Goal: Transaction & Acquisition: Purchase product/service

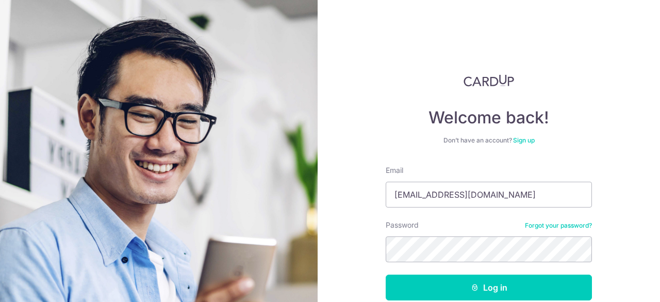
type input "[EMAIL_ADDRESS][DOMAIN_NAME]"
click at [386, 274] on button "Log in" at bounding box center [489, 287] width 206 height 26
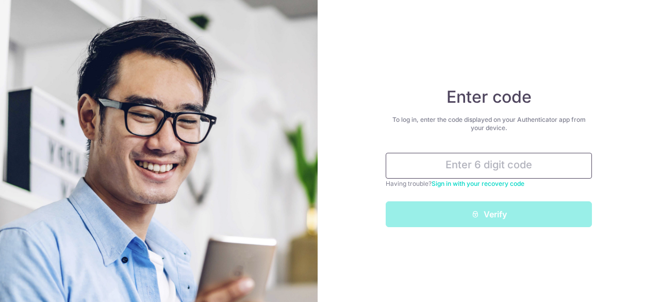
click at [493, 162] on input "text" at bounding box center [489, 166] width 206 height 26
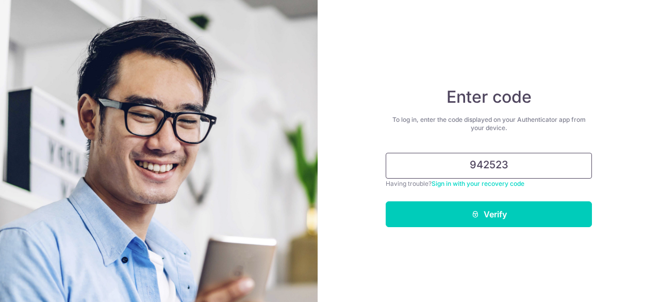
type input "942523"
click at [386, 201] on button "Verify" at bounding box center [489, 214] width 206 height 26
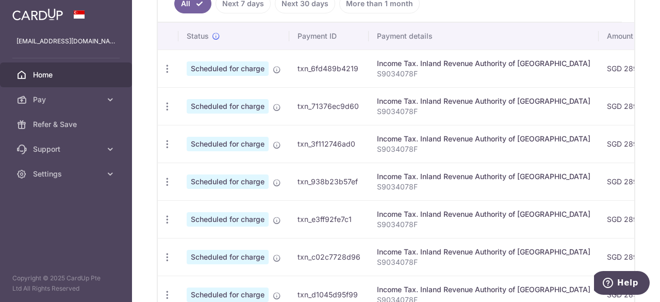
scroll to position [358, 0]
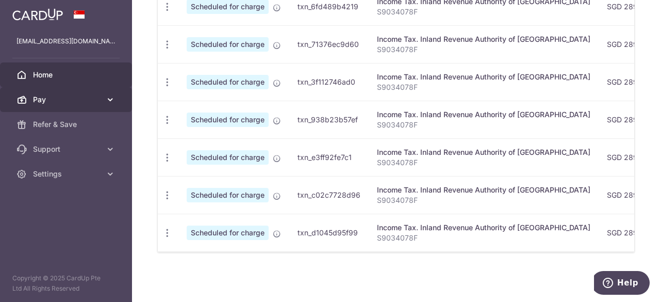
click at [80, 94] on span "Pay" at bounding box center [67, 99] width 68 height 10
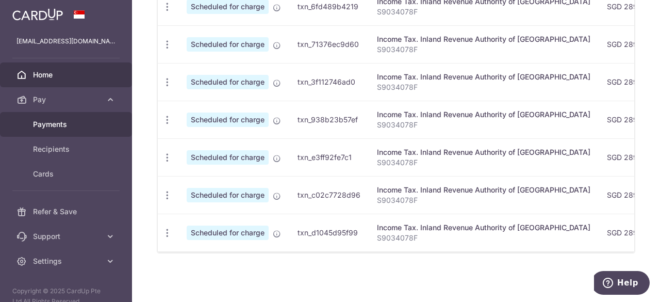
click at [78, 122] on span "Payments" at bounding box center [67, 124] width 68 height 10
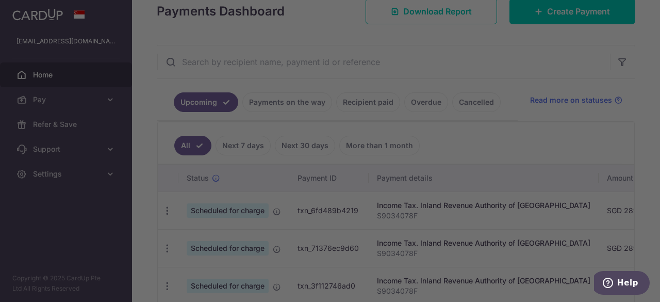
scroll to position [188, 0]
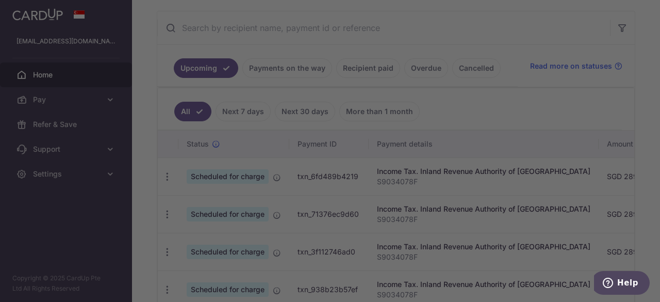
click at [500, 65] on div at bounding box center [333, 152] width 666 height 305
click at [122, 161] on div at bounding box center [333, 152] width 666 height 305
click at [472, 188] on div at bounding box center [333, 152] width 666 height 305
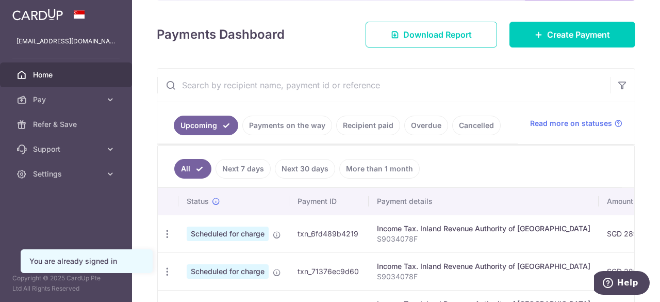
scroll to position [186, 0]
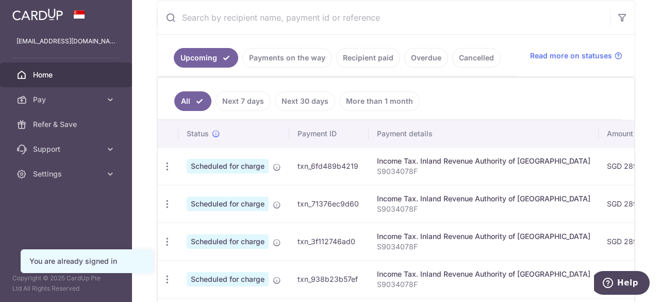
click at [474, 52] on link "Cancelled" at bounding box center [476, 58] width 48 height 20
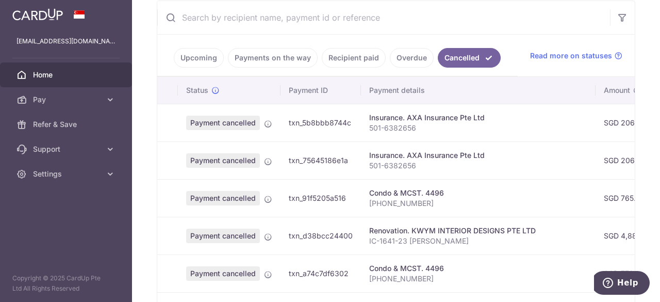
click at [414, 52] on link "Overdue" at bounding box center [412, 58] width 44 height 20
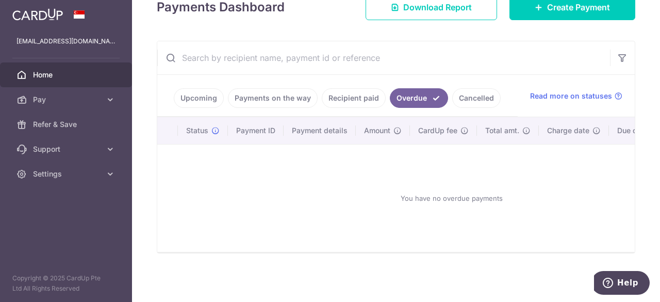
scroll to position [161, 0]
click at [344, 93] on link "Recipient paid" at bounding box center [354, 98] width 64 height 20
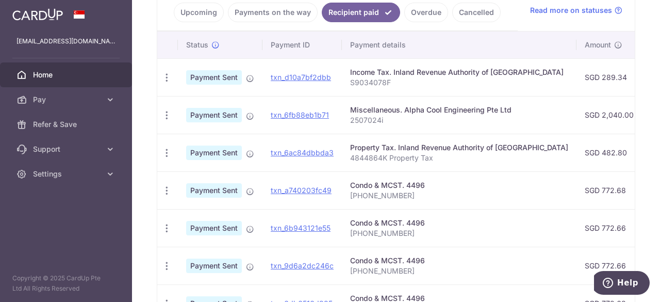
scroll to position [243, 0]
click at [280, 12] on link "Payments on the way" at bounding box center [273, 13] width 90 height 20
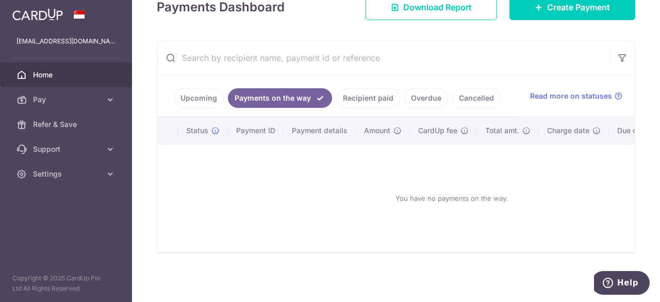
click at [190, 90] on link "Upcoming" at bounding box center [199, 98] width 50 height 20
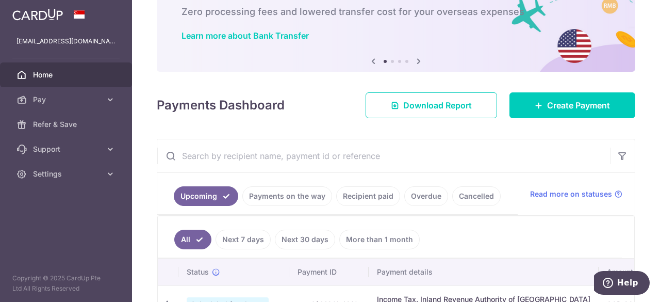
scroll to position [0, 0]
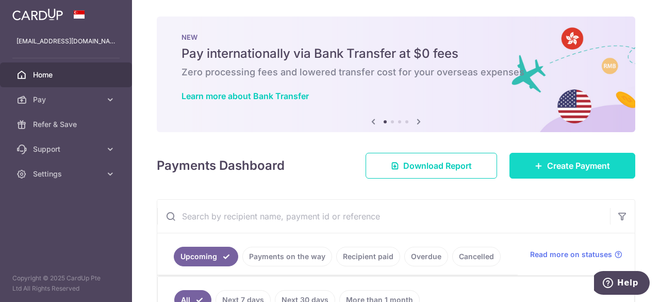
click at [537, 172] on link "Create Payment" at bounding box center [572, 166] width 126 height 26
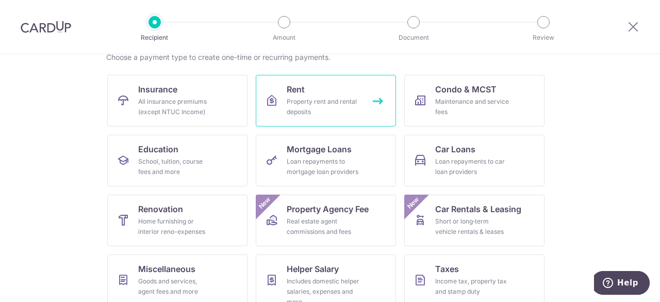
scroll to position [88, 0]
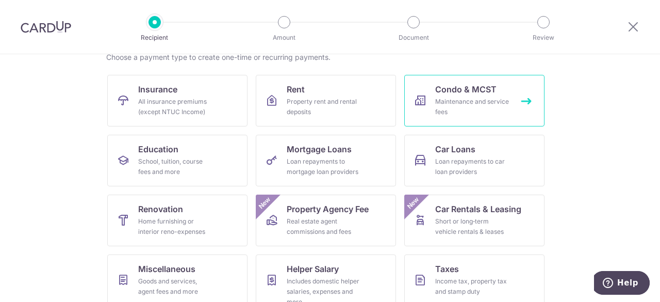
click at [435, 125] on link "Condo & MCST Maintenance and service fees" at bounding box center [474, 101] width 140 height 52
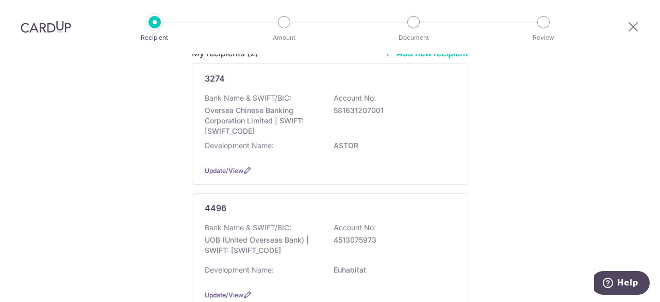
click at [435, 125] on div "Bank Name & SWIFT/BIC: Oversea Chinese Banking Corporation Limited | SWIFT: OCB…" at bounding box center [330, 114] width 250 height 43
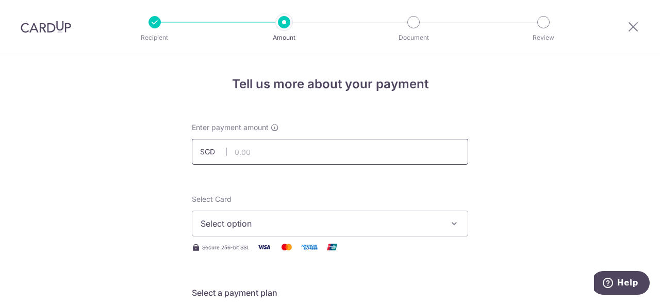
click at [303, 145] on input "text" at bounding box center [330, 152] width 276 height 26
type input "990.00"
click at [349, 222] on span "Select option" at bounding box center [321, 223] width 240 height 12
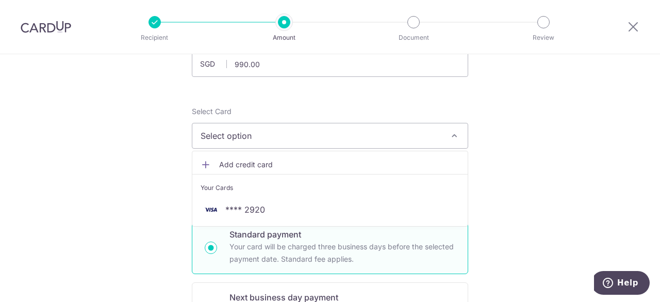
scroll to position [111, 0]
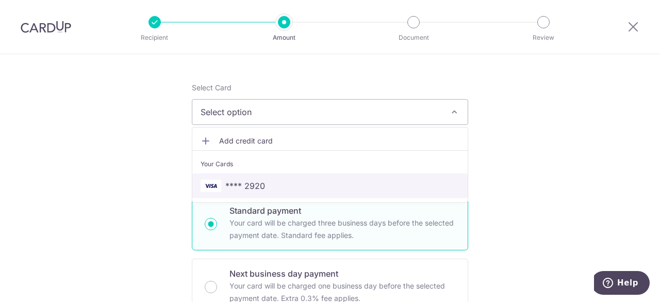
click at [320, 183] on span "**** 2920" at bounding box center [330, 185] width 259 height 12
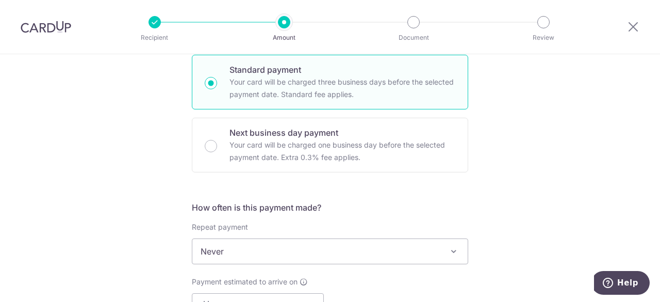
scroll to position [252, 0]
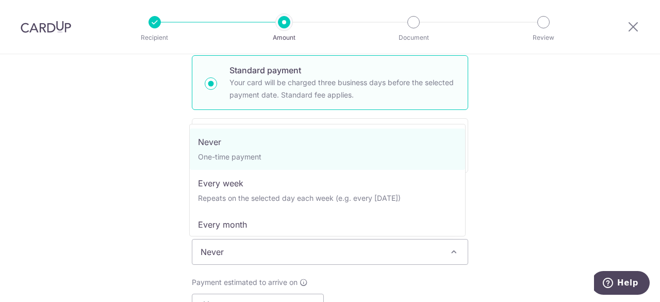
click at [316, 246] on span "Never" at bounding box center [329, 251] width 275 height 25
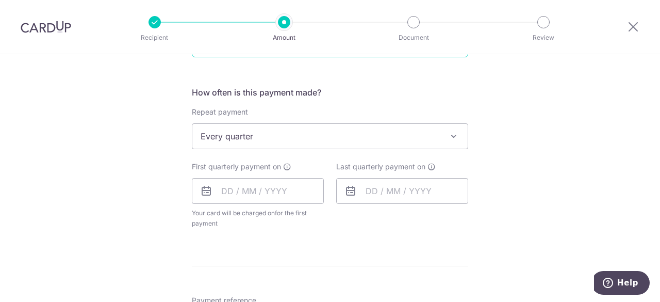
scroll to position [368, 0]
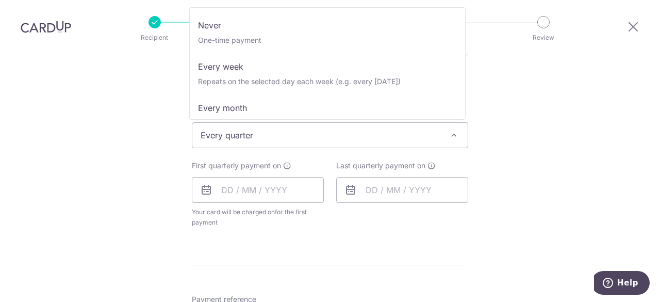
click at [226, 138] on span "Every quarter" at bounding box center [329, 135] width 275 height 25
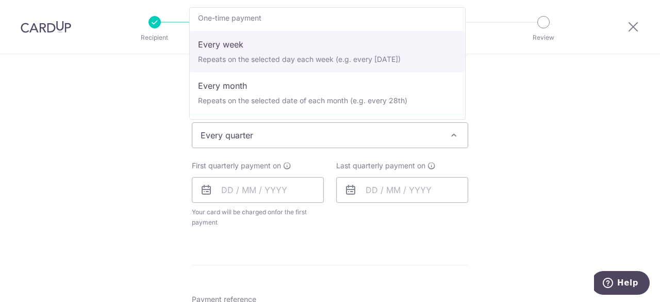
scroll to position [0, 0]
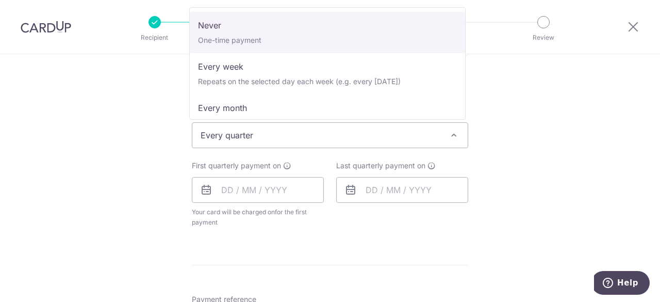
select select "1"
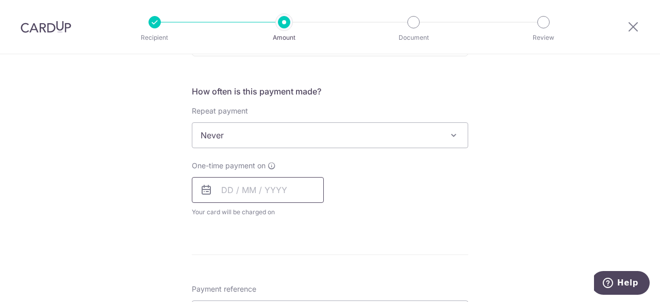
click at [262, 194] on input "text" at bounding box center [258, 190] width 132 height 26
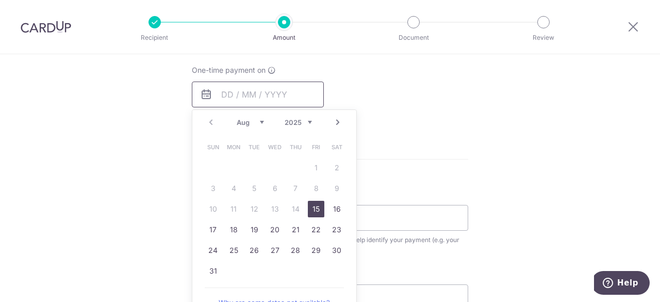
scroll to position [463, 0]
click at [72, 109] on div "Tell us more about your payment Enter payment amount SGD 990.00 990.00 Select C…" at bounding box center [330, 57] width 660 height 932
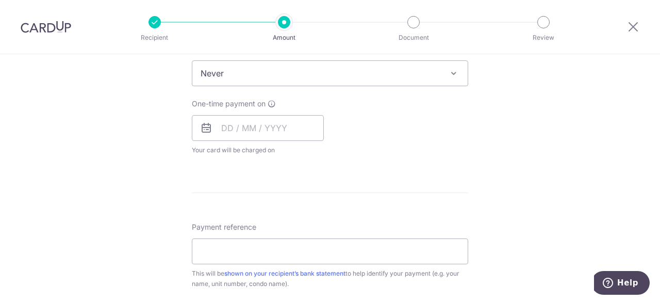
scroll to position [430, 0]
click at [235, 135] on input "text" at bounding box center [258, 128] width 132 height 26
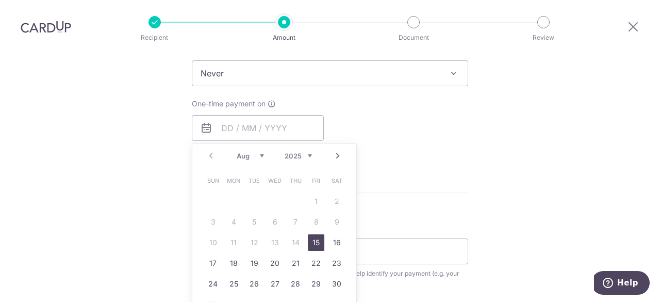
click at [312, 238] on link "15" at bounding box center [316, 242] width 16 height 16
type input "15/08/2025"
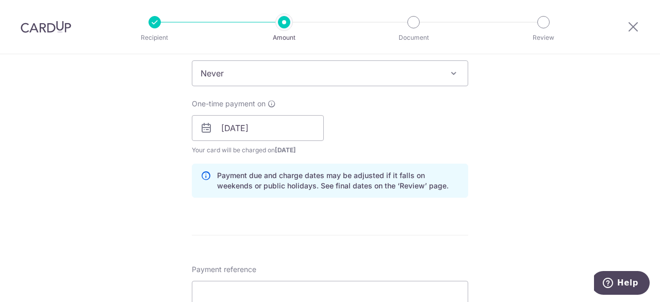
click at [523, 132] on div "Tell us more about your payment Enter payment amount SGD 990.00 990.00 Select C…" at bounding box center [330, 111] width 660 height 975
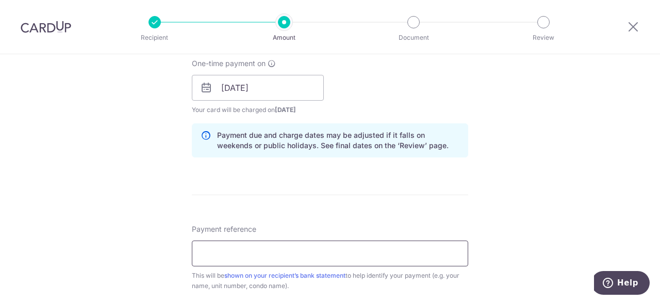
click at [359, 250] on input "Payment reference" at bounding box center [330, 253] width 276 height 26
type input "[PHONE_NUMBER]"
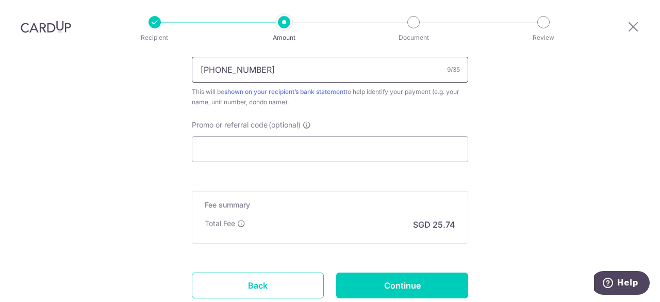
scroll to position [657, 0]
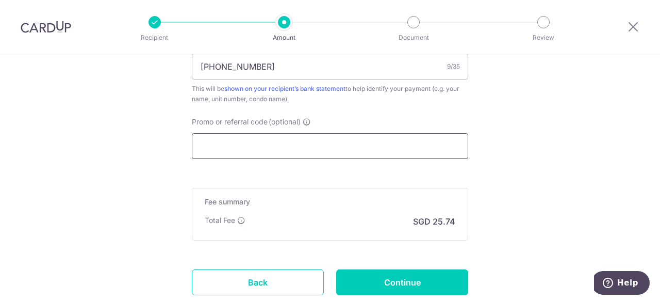
click at [336, 145] on input "Promo or referral code (optional)" at bounding box center [330, 146] width 276 height 26
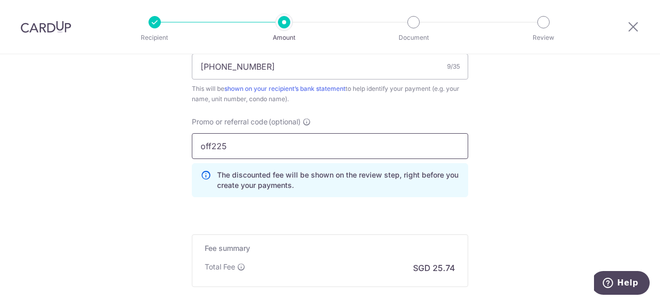
type input "off225"
click button "Add Card" at bounding box center [0, 0] width 0 height 0
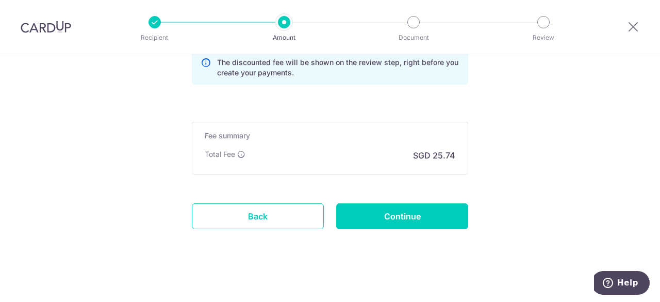
scroll to position [770, 0]
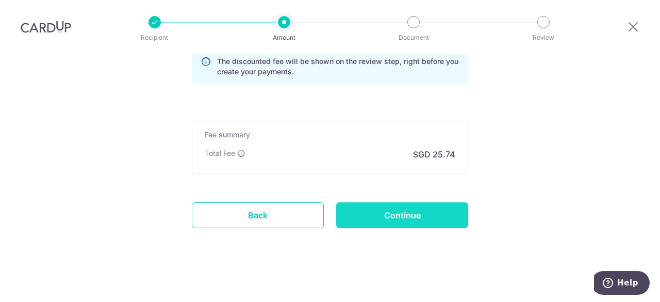
click at [364, 210] on input "Continue" at bounding box center [402, 215] width 132 height 26
type input "Create Schedule"
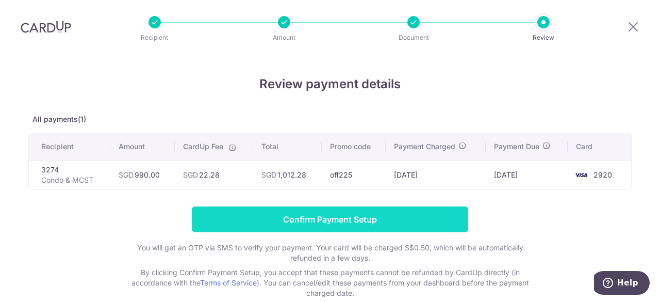
click at [369, 217] on input "Confirm Payment Setup" at bounding box center [330, 219] width 276 height 26
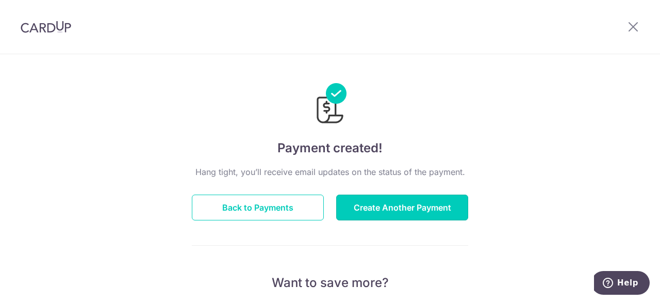
click at [369, 217] on button "Create Another Payment" at bounding box center [402, 207] width 132 height 26
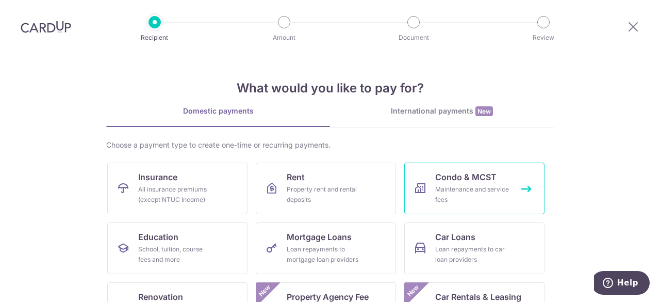
click at [466, 181] on span "Condo & MCST" at bounding box center [465, 177] width 61 height 12
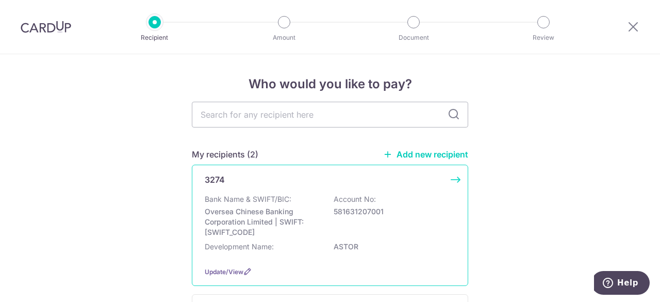
click at [424, 197] on div "Bank Name & SWIFT/BIC: Oversea Chinese Banking Corporation Limited | SWIFT: [SW…" at bounding box center [330, 215] width 250 height 43
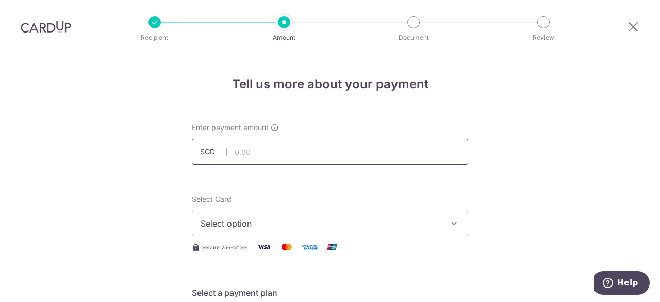
click at [371, 146] on input "text" at bounding box center [330, 152] width 276 height 26
type input "990.00"
click at [254, 222] on span "Select option" at bounding box center [321, 223] width 240 height 12
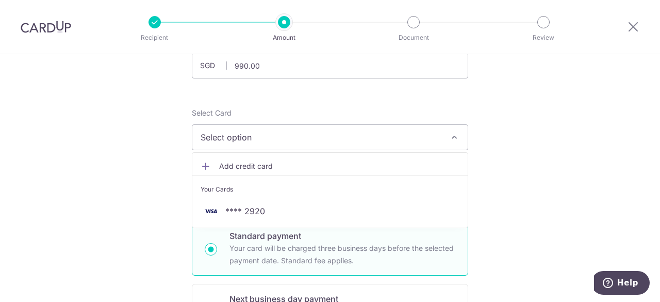
scroll to position [89, 0]
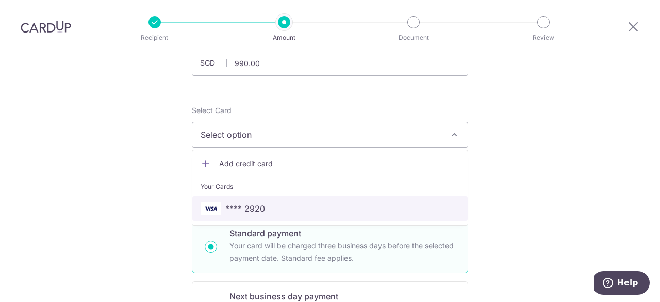
click at [267, 214] on link "**** 2920" at bounding box center [329, 208] width 275 height 25
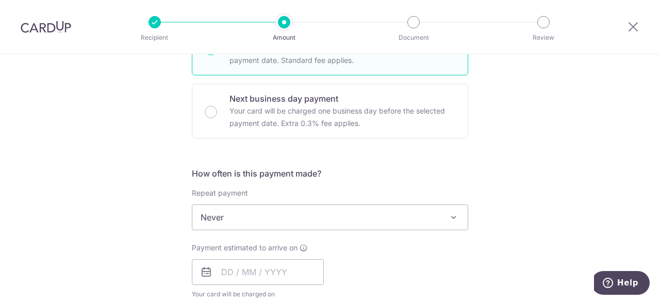
scroll to position [287, 0]
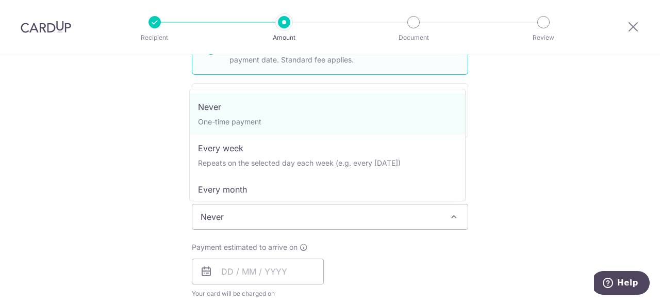
click at [324, 209] on span "Never" at bounding box center [329, 216] width 275 height 25
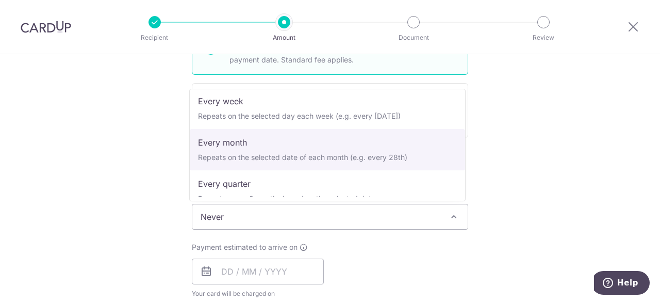
scroll to position [46, 0]
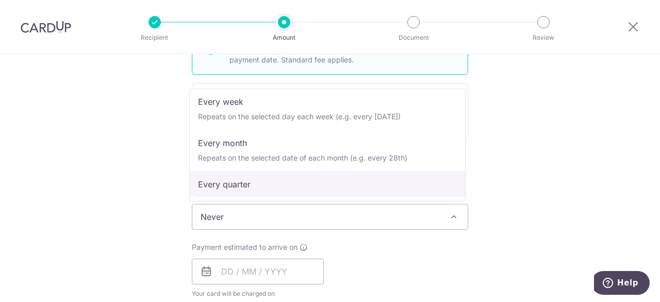
select select "4"
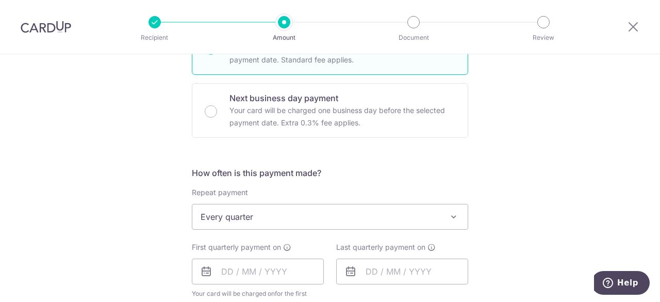
scroll to position [380, 0]
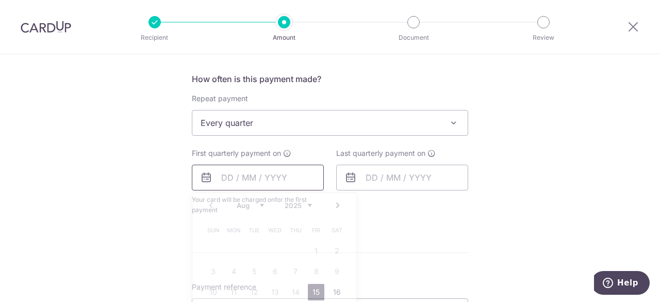
click at [281, 175] on input "text" at bounding box center [258, 177] width 132 height 26
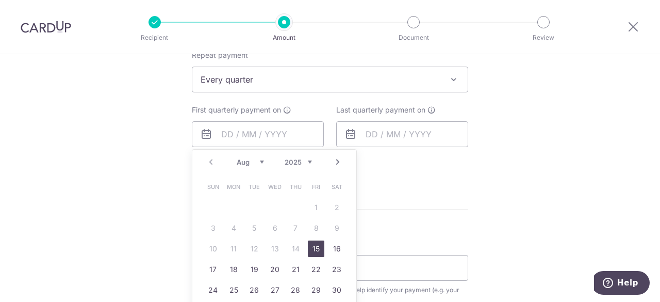
click at [245, 165] on div "Prev Next Aug Sep Oct Nov Dec 2025 2026 2027 2028 2029 2030 2031 2032 2033 2034…" at bounding box center [274, 161] width 164 height 25
click at [333, 163] on link "Next" at bounding box center [337, 162] width 12 height 12
click at [256, 288] on link "28" at bounding box center [254, 289] width 16 height 16
type input "[DATE]"
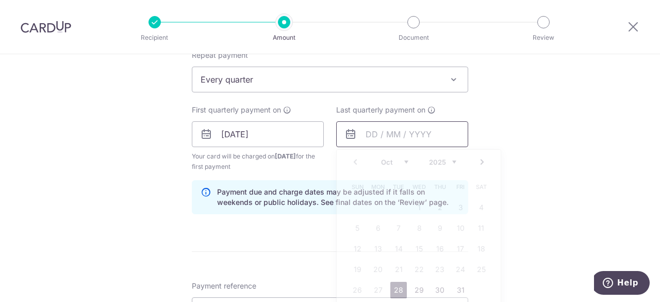
click at [387, 139] on input "text" at bounding box center [402, 134] width 132 height 26
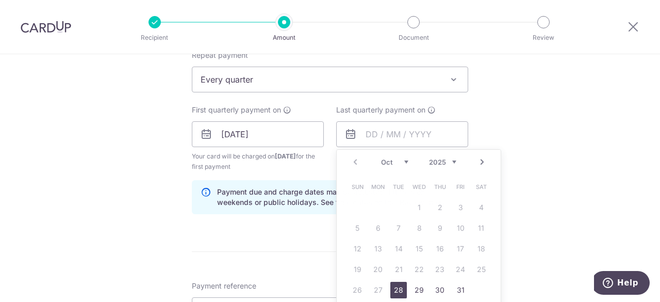
click at [531, 168] on div "Tell us more about your payment Enter payment amount SGD 990.00 990.00 Select C…" at bounding box center [330, 122] width 660 height 985
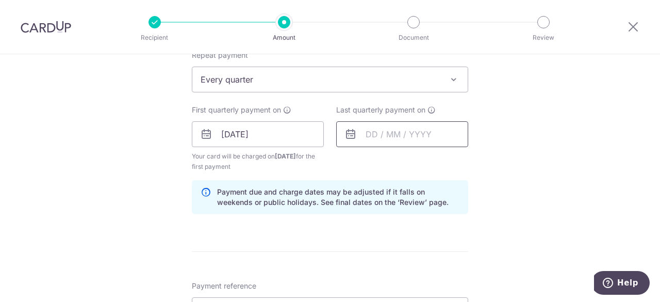
click at [426, 134] on input "text" at bounding box center [402, 134] width 132 height 26
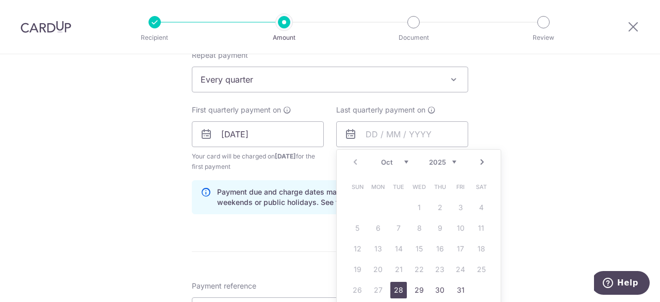
click at [478, 162] on link "Next" at bounding box center [482, 162] width 12 height 12
click at [478, 161] on link "Next" at bounding box center [482, 162] width 12 height 12
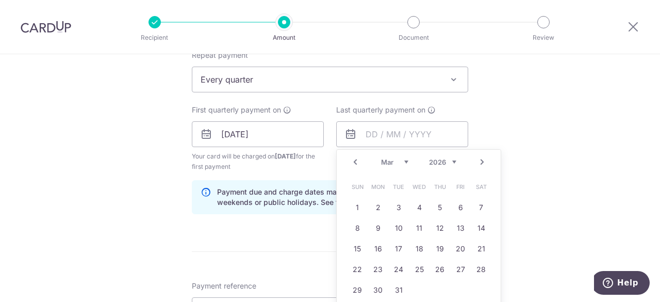
click at [478, 161] on link "Next" at bounding box center [482, 162] width 12 height 12
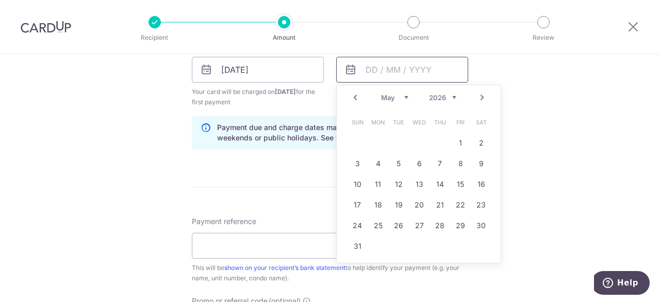
scroll to position [490, 0]
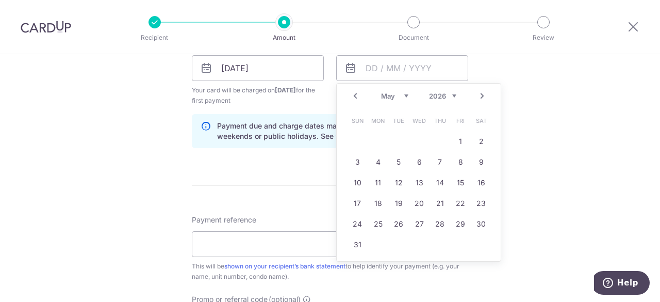
click at [476, 92] on link "Next" at bounding box center [482, 96] width 12 height 12
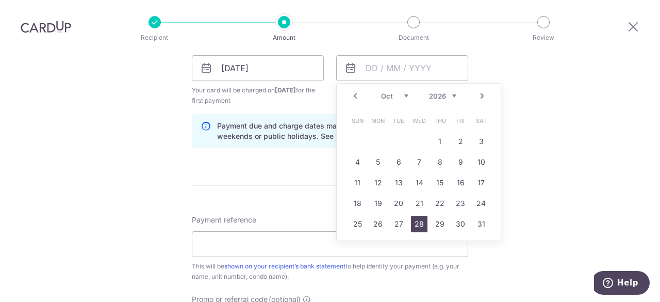
click at [420, 223] on link "28" at bounding box center [419, 223] width 16 height 16
type input "28/10/2026"
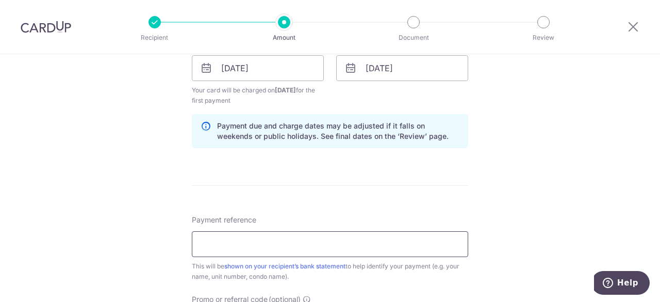
click at [395, 235] on input "Payment reference" at bounding box center [330, 244] width 276 height 26
type input "[PHONE_NUMBER]"
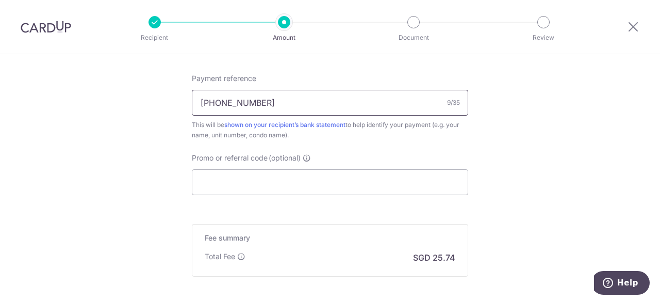
scroll to position [633, 0]
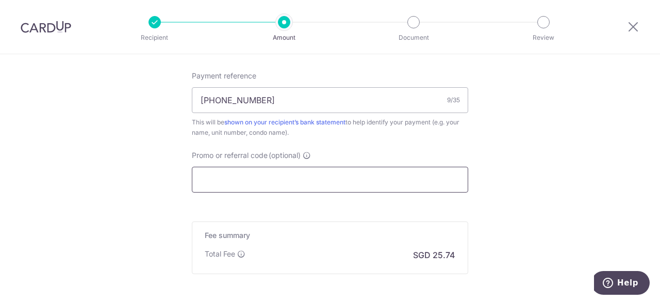
click at [294, 178] on input "Promo or referral code (optional)" at bounding box center [330, 179] width 276 height 26
paste input "3HOME25R"
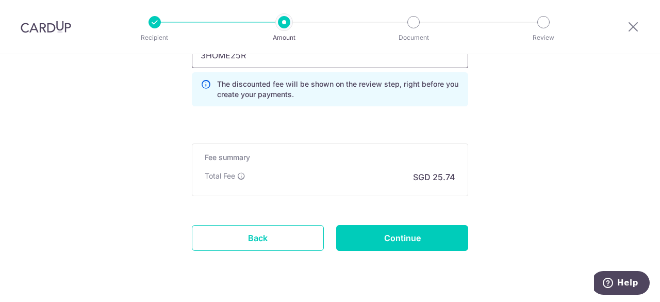
scroll to position [758, 0]
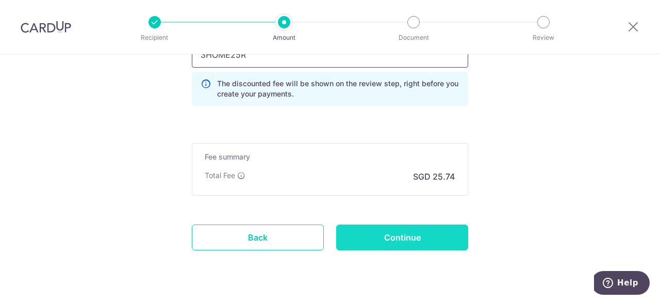
type input "3HOME25R"
click at [360, 230] on input "Continue" at bounding box center [402, 237] width 132 height 26
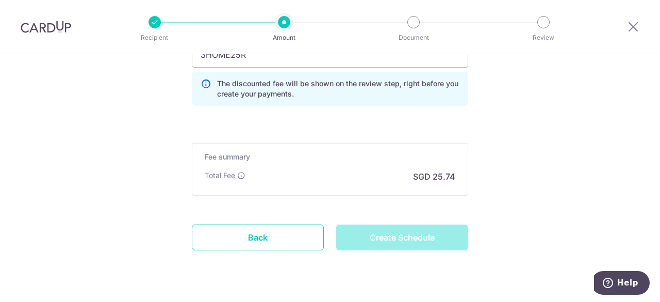
type input "Create Schedule"
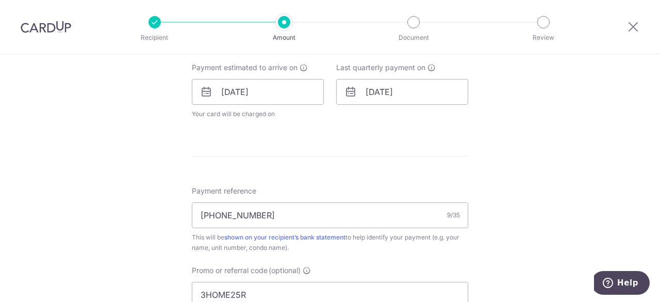
scroll to position [465, 0]
click at [445, 93] on input "[DATE]" at bounding box center [402, 93] width 132 height 26
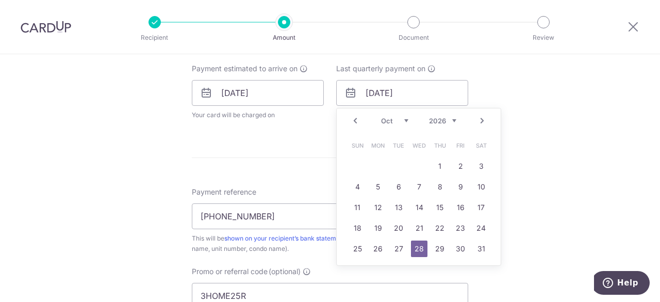
click at [355, 119] on link "Prev" at bounding box center [355, 120] width 12 height 12
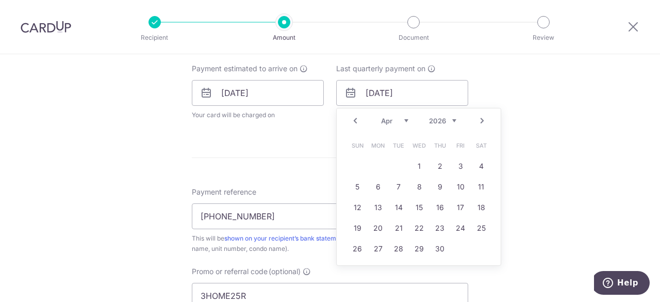
click at [355, 119] on link "Prev" at bounding box center [355, 120] width 12 height 12
click at [351, 122] on link "Prev" at bounding box center [355, 120] width 12 height 12
click at [459, 230] on link "26" at bounding box center [460, 228] width 16 height 16
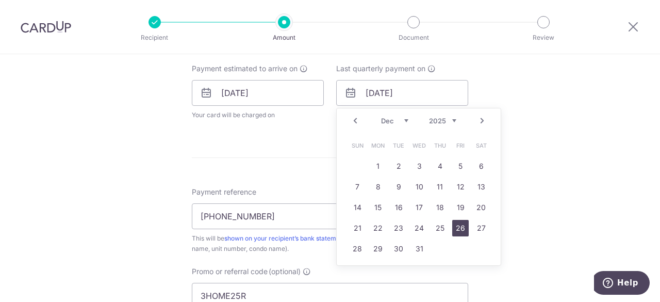
type input "[DATE]"
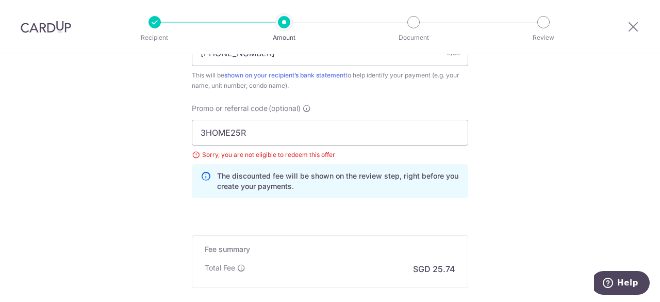
scroll to position [785, 0]
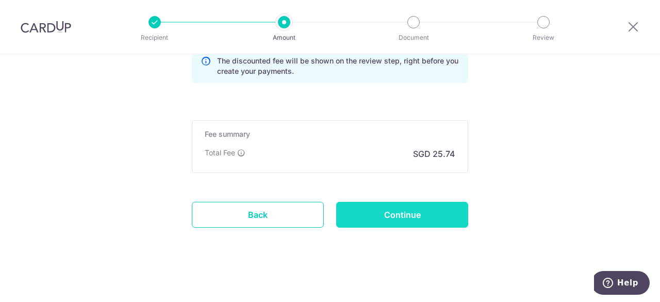
click at [419, 205] on input "Continue" at bounding box center [402, 215] width 132 height 26
type input "Update Schedule"
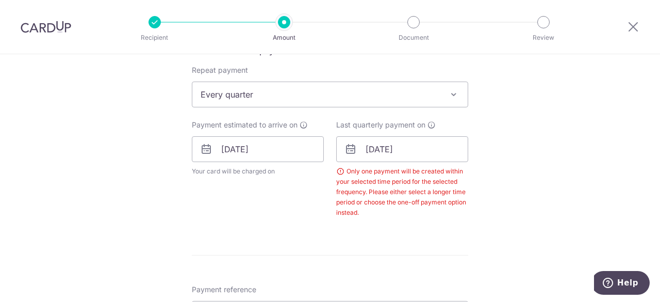
scroll to position [409, 0]
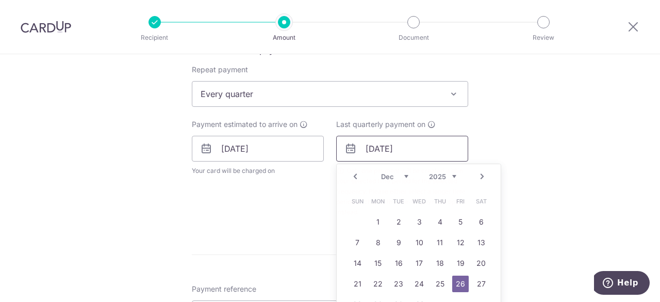
click at [418, 148] on input "[DATE]" at bounding box center [402, 149] width 132 height 26
click at [476, 175] on link "Next" at bounding box center [482, 176] width 12 height 12
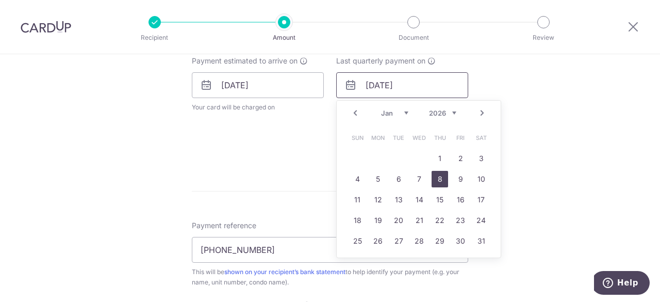
scroll to position [473, 0]
click at [413, 242] on link "28" at bounding box center [419, 240] width 16 height 16
type input "28/01/2026"
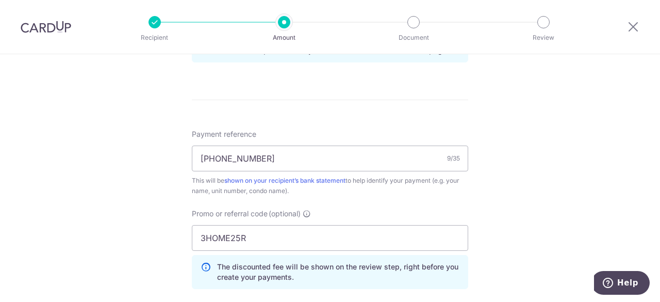
scroll to position [812, 0]
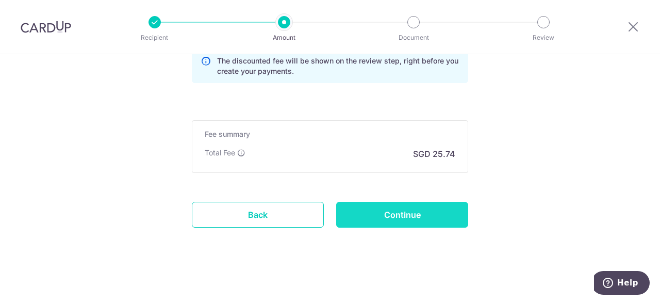
click at [408, 218] on input "Continue" at bounding box center [402, 215] width 132 height 26
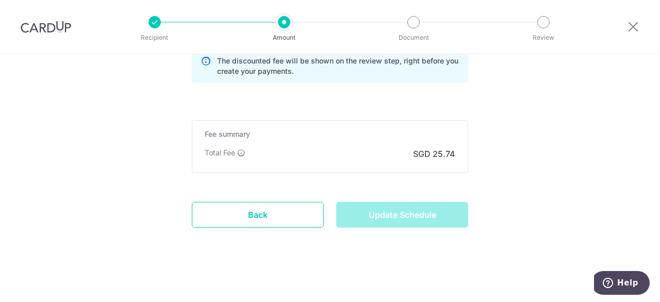
type input "Update Schedule"
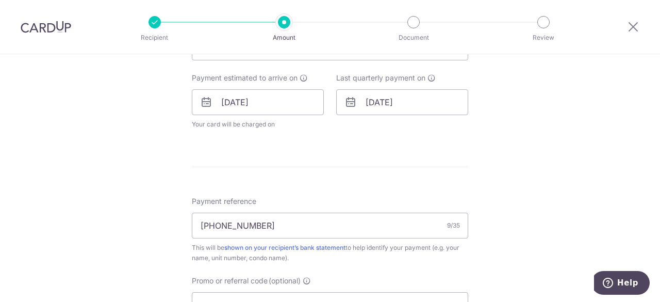
scroll to position [455, 0]
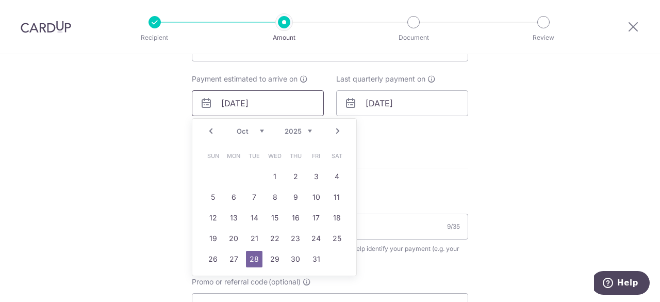
click at [265, 96] on input "[DATE]" at bounding box center [258, 103] width 132 height 26
click at [210, 128] on link "Prev" at bounding box center [211, 131] width 12 height 12
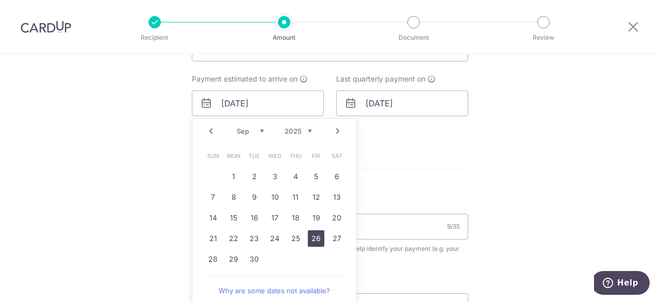
click at [312, 236] on link "26" at bounding box center [316, 238] width 16 height 16
type input "[DATE]"
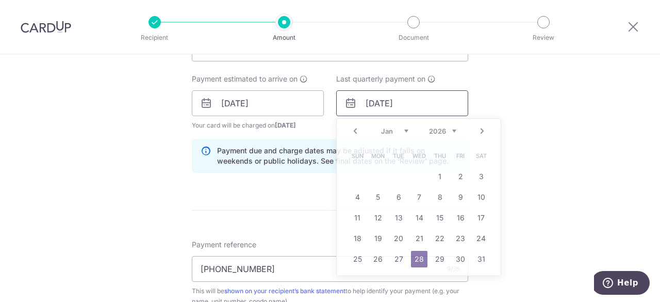
click at [414, 106] on input "28/01/2026" at bounding box center [402, 103] width 132 height 26
click at [354, 131] on link "Prev" at bounding box center [355, 131] width 12 height 12
click at [452, 233] on link "26" at bounding box center [460, 238] width 16 height 16
type input "26/12/2025"
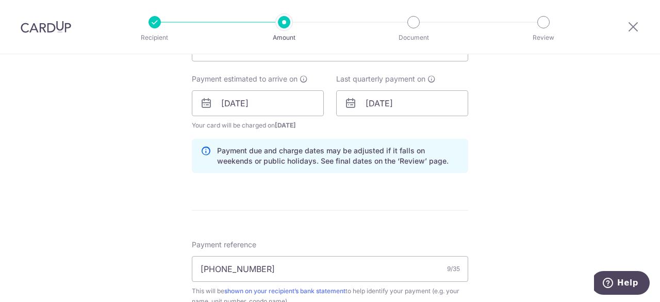
click at [507, 199] on div "Tell us more about your payment Enter payment amount SGD 990.00 990.00 Select C…" at bounding box center [330, 118] width 660 height 1036
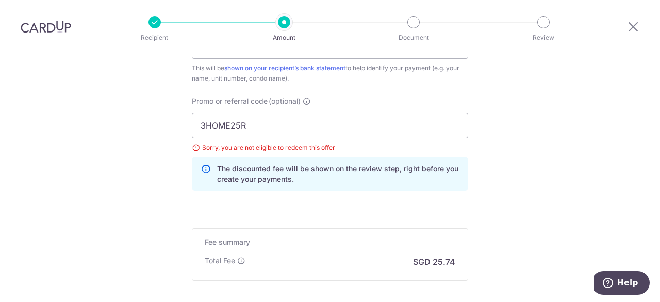
scroll to position [785, 0]
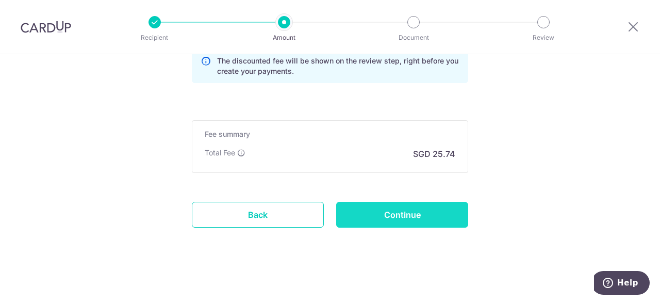
click at [411, 207] on input "Continue" at bounding box center [402, 215] width 132 height 26
type input "Update Schedule"
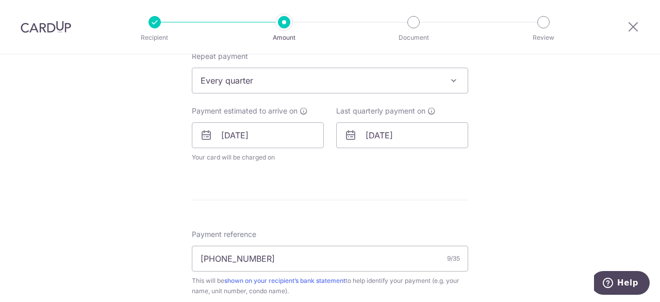
scroll to position [424, 0]
click at [267, 135] on input "26/09/2025" at bounding box center [258, 134] width 132 height 26
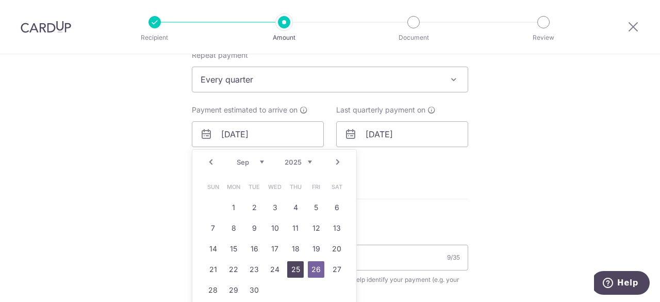
click at [290, 271] on link "25" at bounding box center [295, 269] width 16 height 16
type input "25/09/2025"
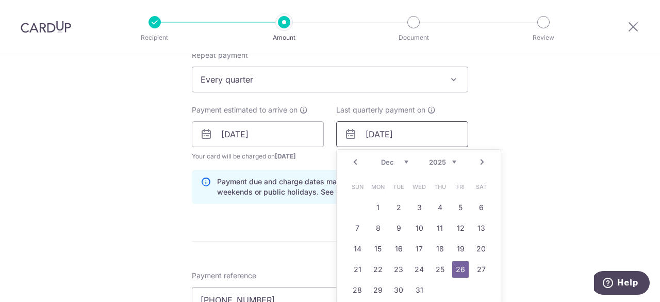
click at [372, 131] on input "[DATE]" at bounding box center [402, 134] width 132 height 26
click at [431, 263] on link "25" at bounding box center [439, 269] width 16 height 16
type input "25/12/2025"
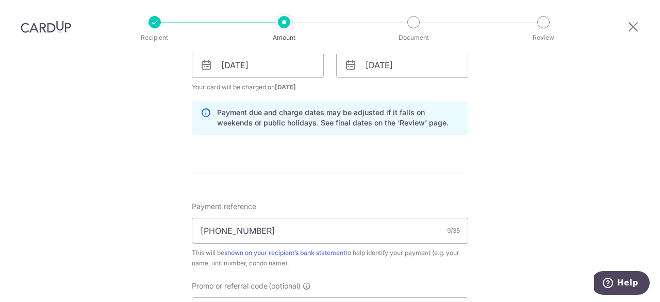
scroll to position [493, 0]
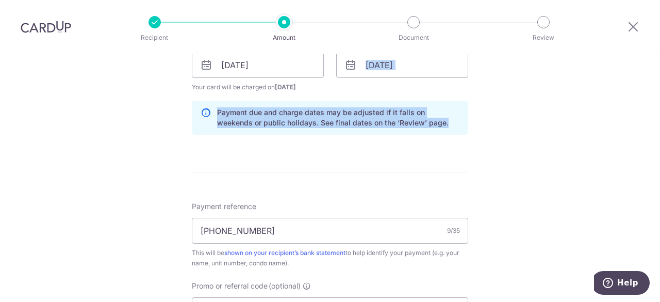
drag, startPoint x: 407, startPoint y: 148, endPoint x: 442, endPoint y: 27, distance: 125.6
click at [442, 27] on div "Recipient Amount Document Review Tell us more about your payment Enter payment …" at bounding box center [330, 151] width 660 height 302
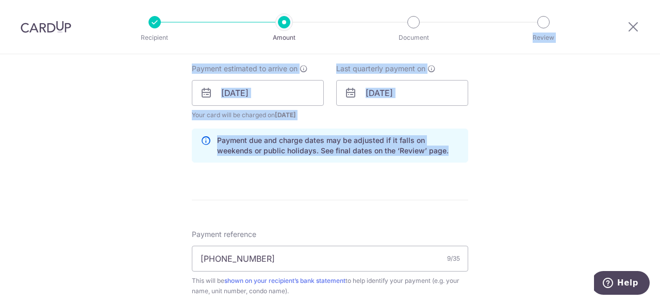
click at [536, 65] on div "Tell us more about your payment Enter payment amount SGD 990.00 990.00 Select C…" at bounding box center [330, 107] width 660 height 1036
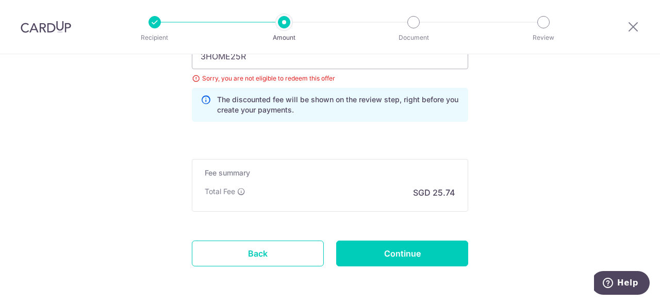
scroll to position [747, 0]
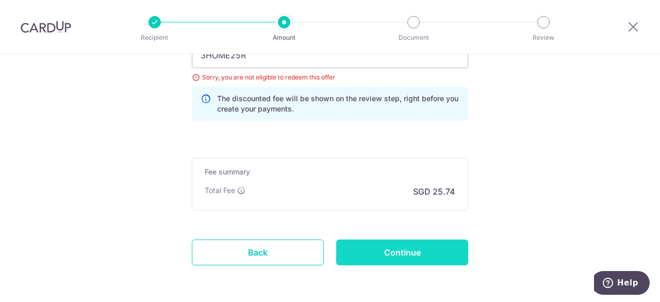
click at [398, 244] on input "Continue" at bounding box center [402, 252] width 132 height 26
type input "Update Schedule"
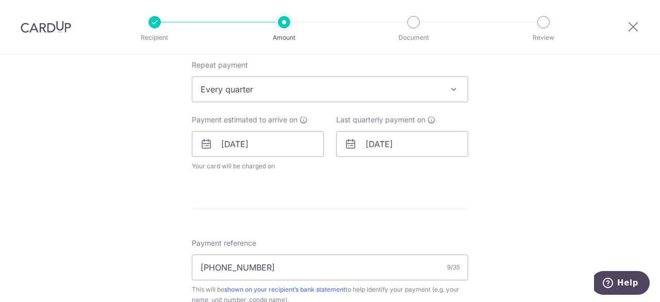
scroll to position [411, 0]
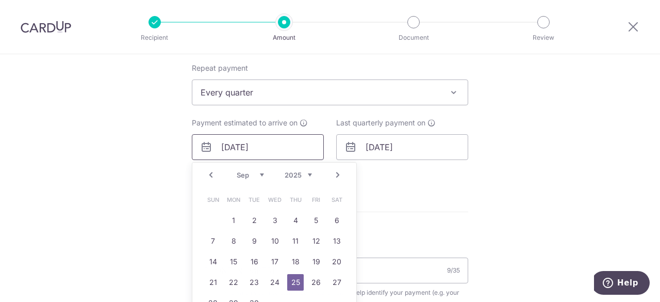
click at [291, 148] on input "[DATE]" at bounding box center [258, 147] width 132 height 26
click at [273, 276] on link "24" at bounding box center [274, 282] width 16 height 16
type input "[DATE]"
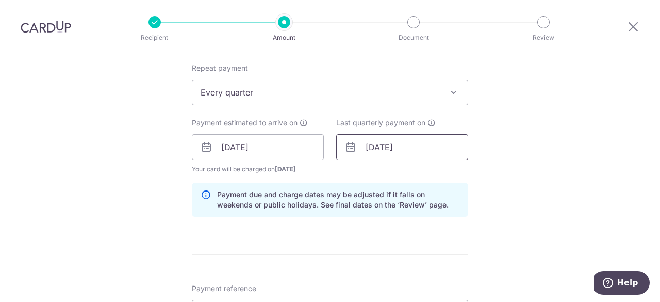
click at [379, 147] on input "[DATE]" at bounding box center [402, 147] width 132 height 26
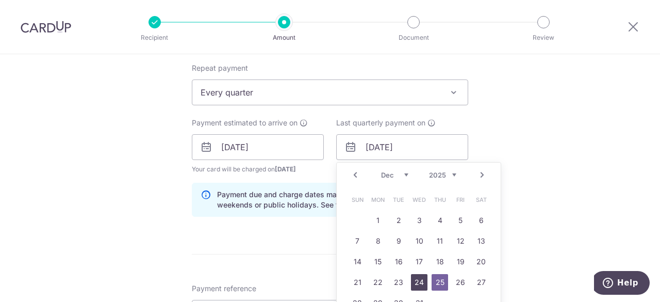
click at [411, 278] on link "24" at bounding box center [419, 282] width 16 height 16
type input "[DATE]"
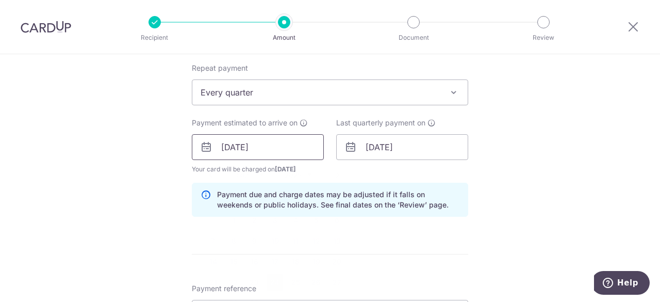
click at [275, 155] on input "[DATE]" at bounding box center [258, 147] width 132 height 26
click at [508, 210] on div "Tell us more about your payment Enter payment amount SGD 990.00 990.00 Select C…" at bounding box center [330, 161] width 660 height 1036
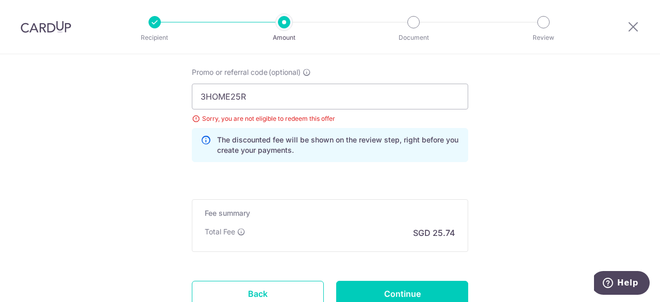
scroll to position [785, 0]
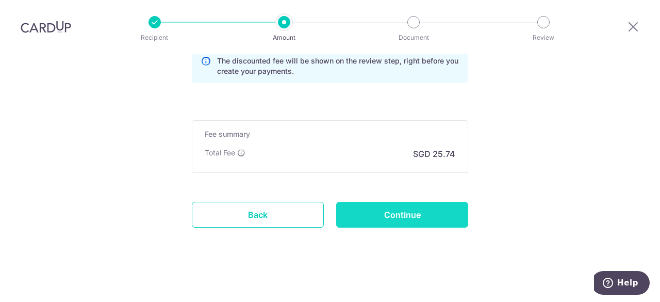
click at [419, 205] on input "Continue" at bounding box center [402, 215] width 132 height 26
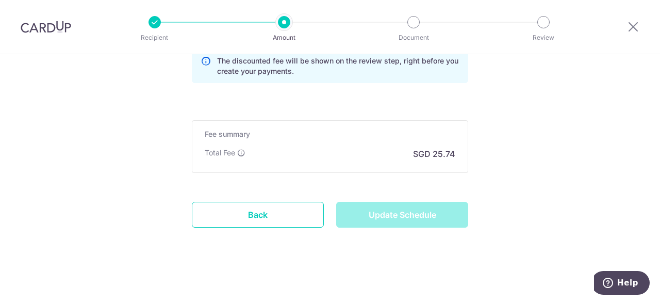
type input "Update Schedule"
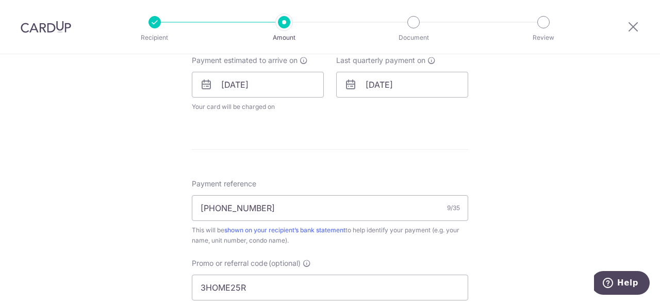
scroll to position [472, 0]
click at [435, 84] on input "24/12/2025" at bounding box center [402, 86] width 132 height 26
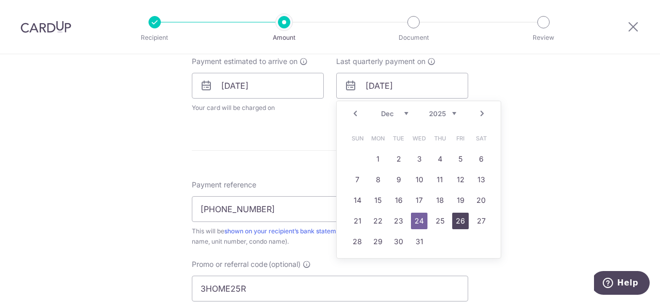
click at [455, 214] on link "26" at bounding box center [460, 220] width 16 height 16
type input "[DATE]"
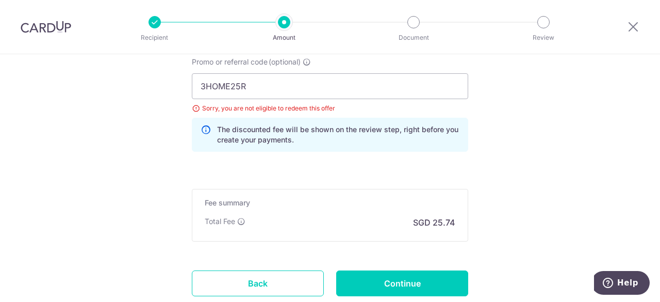
scroll to position [717, 0]
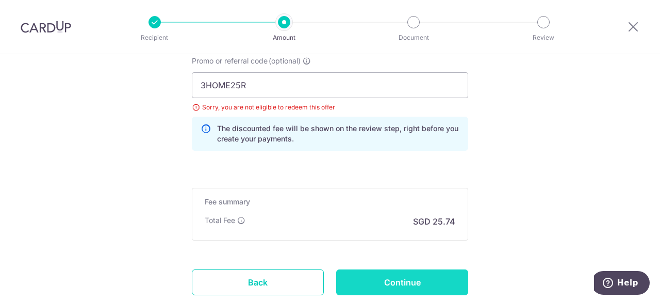
click at [415, 276] on input "Continue" at bounding box center [402, 282] width 132 height 26
type input "Update Schedule"
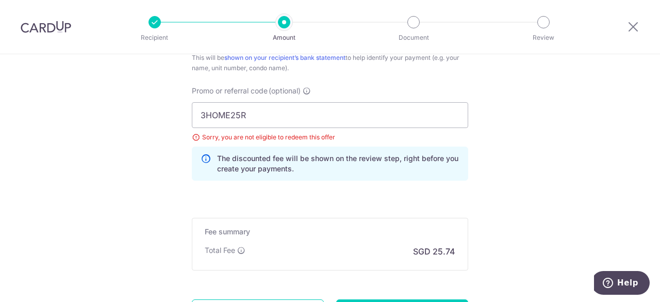
scroll to position [644, 0]
click at [193, 137] on div "Sorry, you are not eligible to redeem this offer" at bounding box center [330, 138] width 276 height 10
click at [299, 90] on span "(optional)" at bounding box center [285, 92] width 32 height 10
click at [299, 103] on input "3HOME25R" at bounding box center [330, 116] width 276 height 26
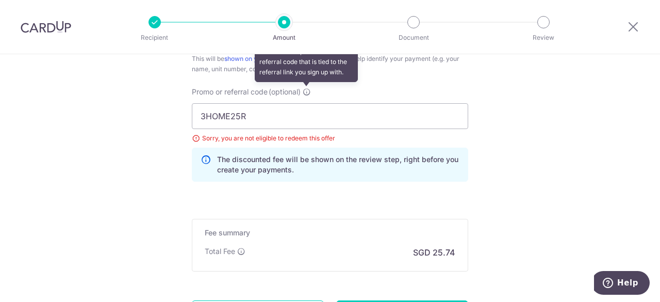
click at [306, 91] on icon at bounding box center [307, 92] width 8 height 8
click at [306, 103] on input "3HOME25R" at bounding box center [330, 116] width 276 height 26
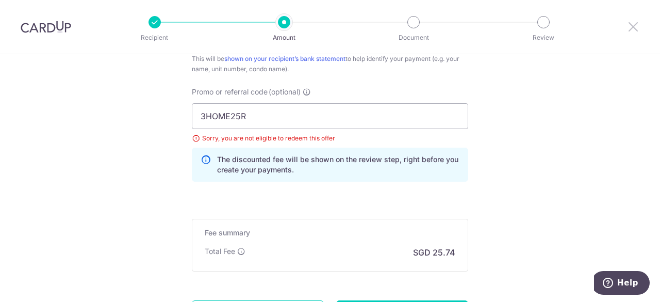
click at [630, 29] on icon at bounding box center [633, 26] width 12 height 13
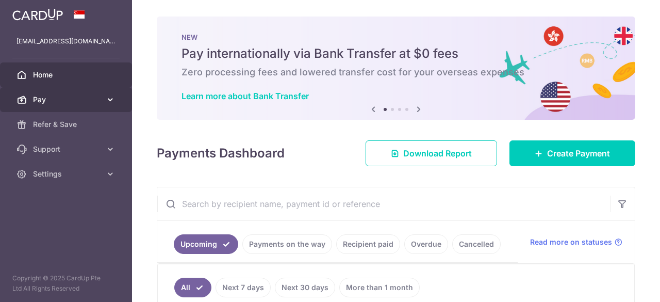
click at [95, 99] on span "Pay" at bounding box center [67, 99] width 68 height 10
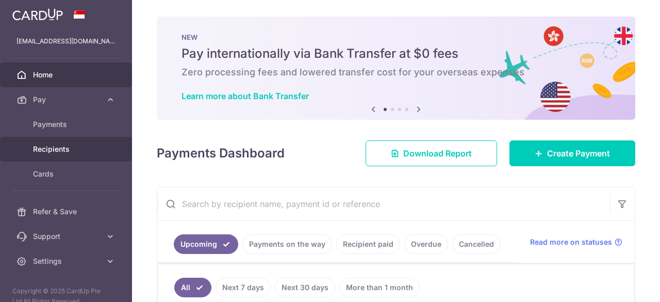
click at [79, 144] on span "Recipients" at bounding box center [67, 149] width 68 height 10
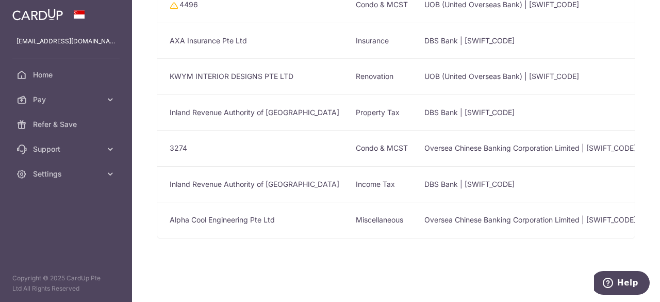
scroll to position [92, 0]
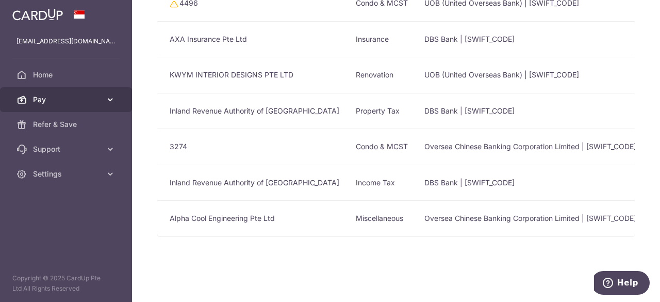
click at [97, 102] on span "Pay" at bounding box center [67, 99] width 68 height 10
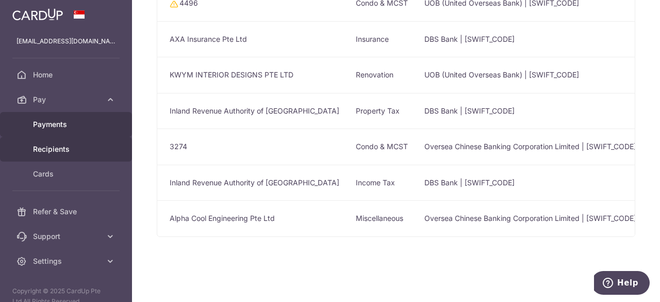
click at [73, 121] on span "Payments" at bounding box center [67, 124] width 68 height 10
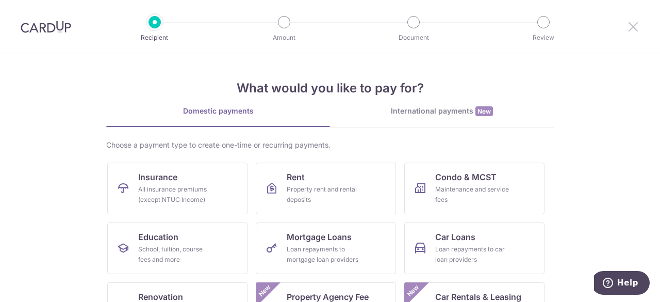
click at [634, 26] on icon at bounding box center [633, 26] width 12 height 13
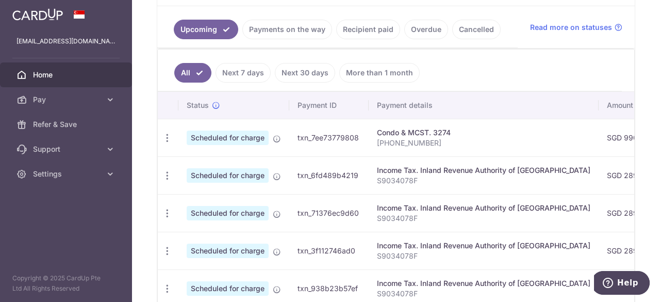
scroll to position [206, 0]
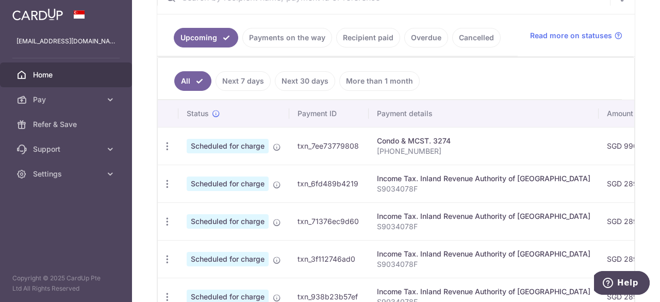
click at [307, 35] on link "Payments on the way" at bounding box center [287, 38] width 90 height 20
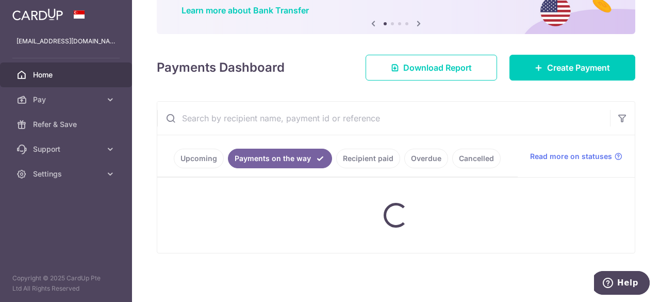
scroll to position [148, 0]
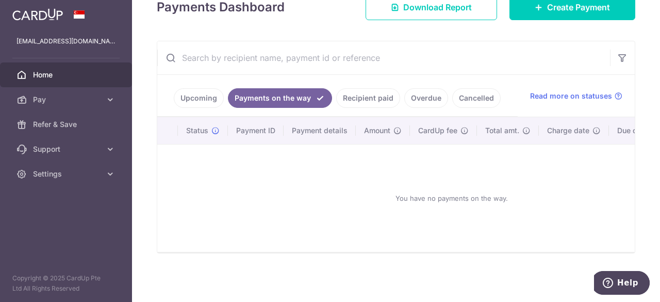
click at [377, 89] on link "Recipient paid" at bounding box center [368, 98] width 64 height 20
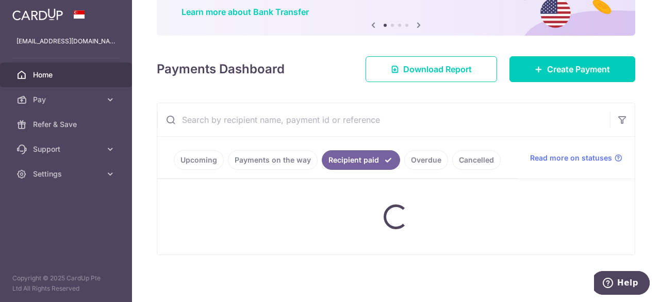
scroll to position [206, 0]
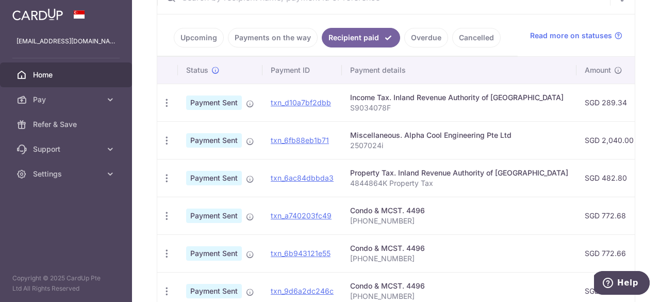
click at [422, 44] on link "Overdue" at bounding box center [426, 38] width 44 height 20
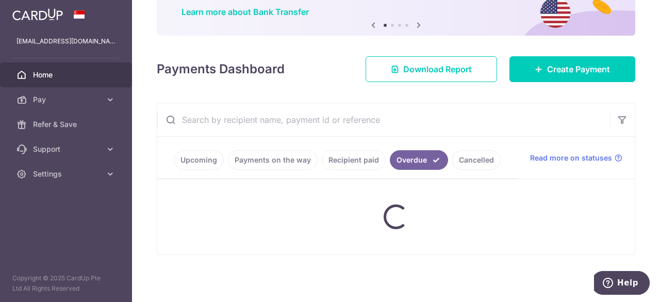
scroll to position [148, 0]
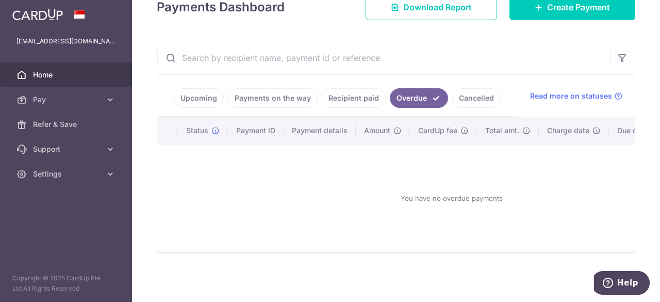
click at [462, 102] on link "Cancelled" at bounding box center [476, 98] width 48 height 20
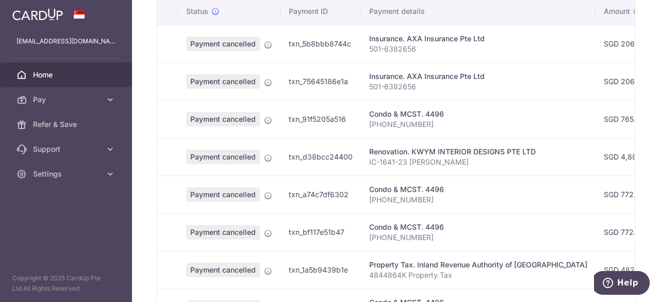
scroll to position [0, 0]
